Goal: Information Seeking & Learning: Check status

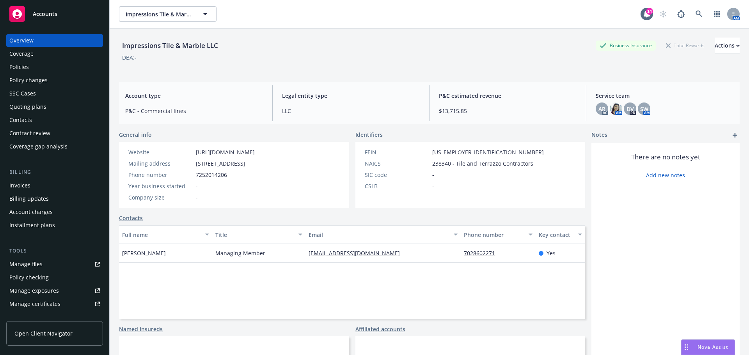
click at [46, 271] on link "Manage files" at bounding box center [54, 264] width 97 height 12
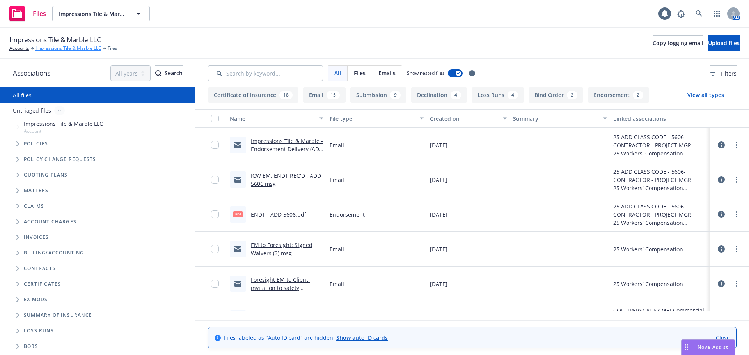
drag, startPoint x: 0, startPoint y: 0, endPoint x: 43, endPoint y: 50, distance: 66.4
click at [43, 50] on link "Impressions Tile & Marble LLC" at bounding box center [69, 48] width 66 height 7
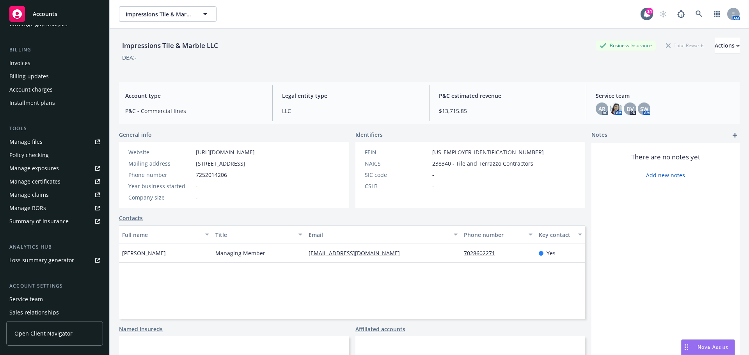
scroll to position [130, 0]
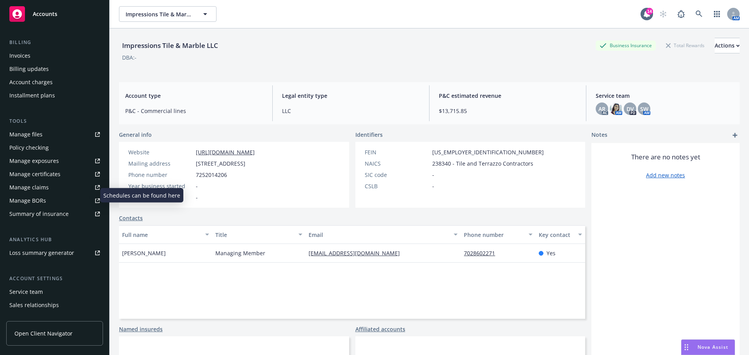
click at [55, 167] on div "Manage exposures" at bounding box center [34, 161] width 50 height 12
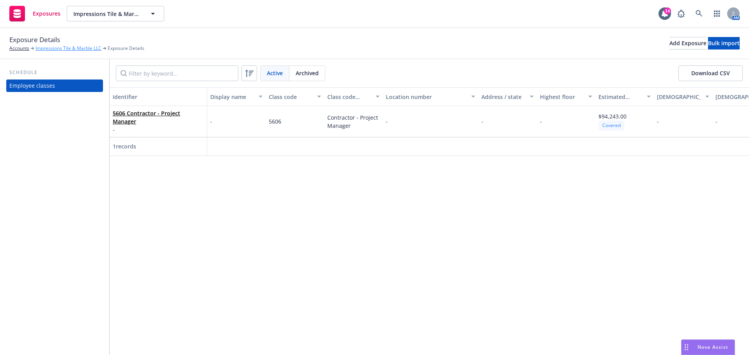
click at [47, 49] on link "Impressions Tile & Marble LLC" at bounding box center [69, 48] width 66 height 7
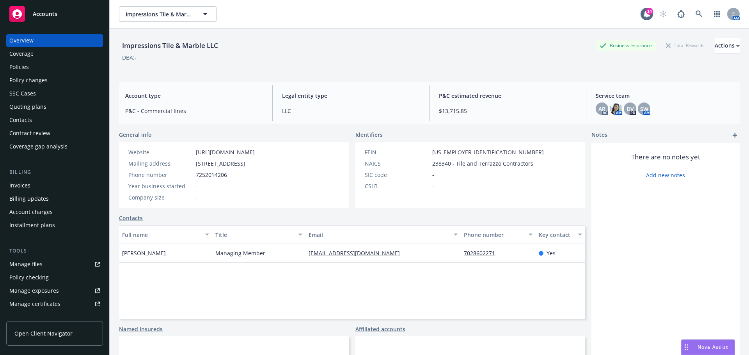
click at [39, 73] on div "Policies" at bounding box center [54, 67] width 91 height 12
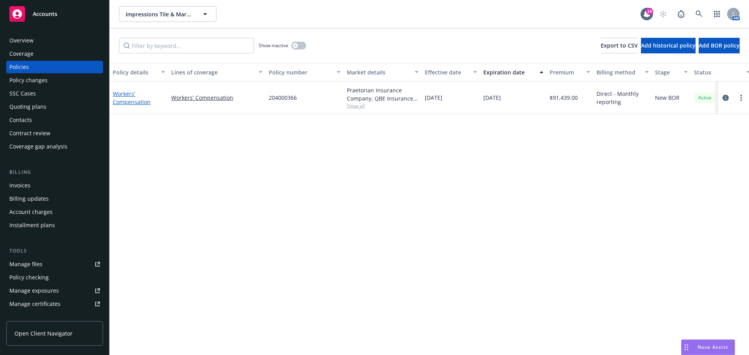
click at [121, 102] on link "Workers' Compensation" at bounding box center [132, 98] width 38 height 16
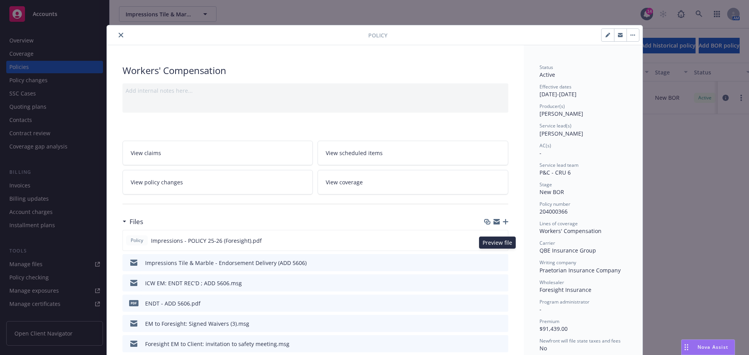
click at [498, 243] on icon "preview file" at bounding box center [500, 240] width 7 height 5
